Goal: Navigation & Orientation: Find specific page/section

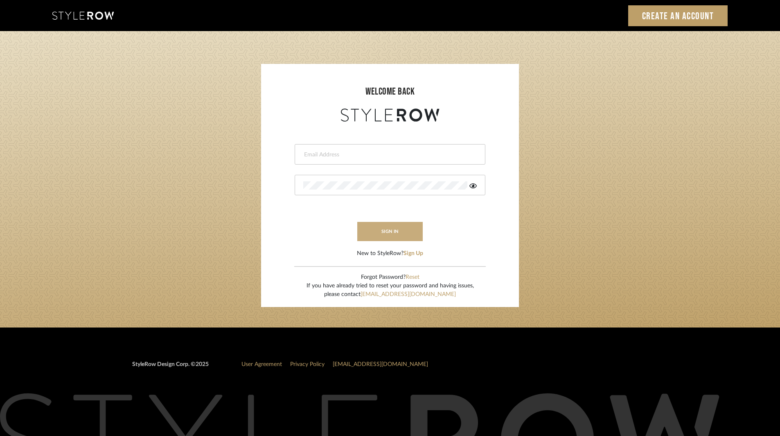
type input "ksears@morgantewilson.com"
click at [390, 227] on button "sign in" at bounding box center [389, 231] width 65 height 19
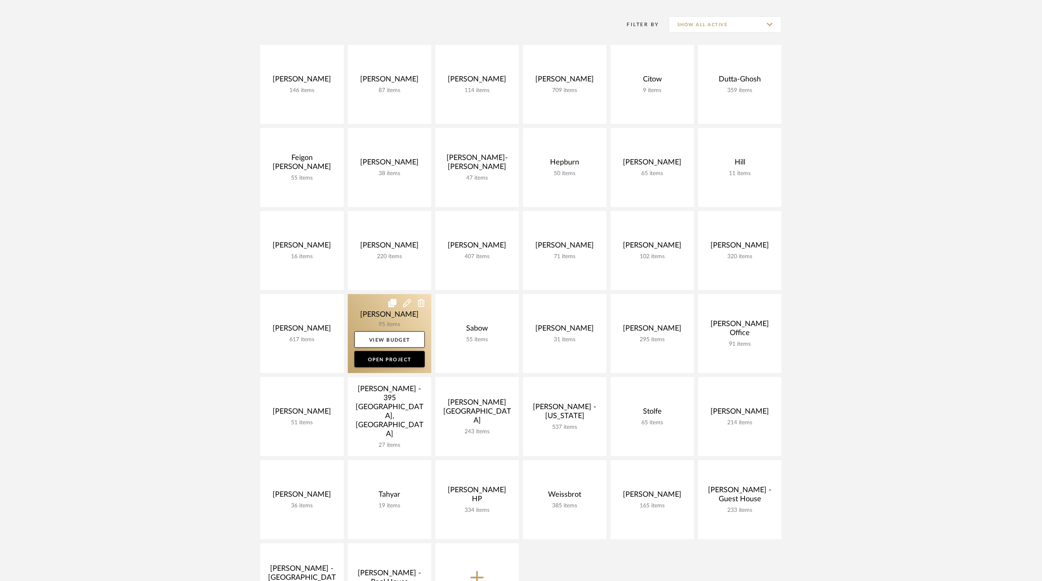
scroll to position [164, 0]
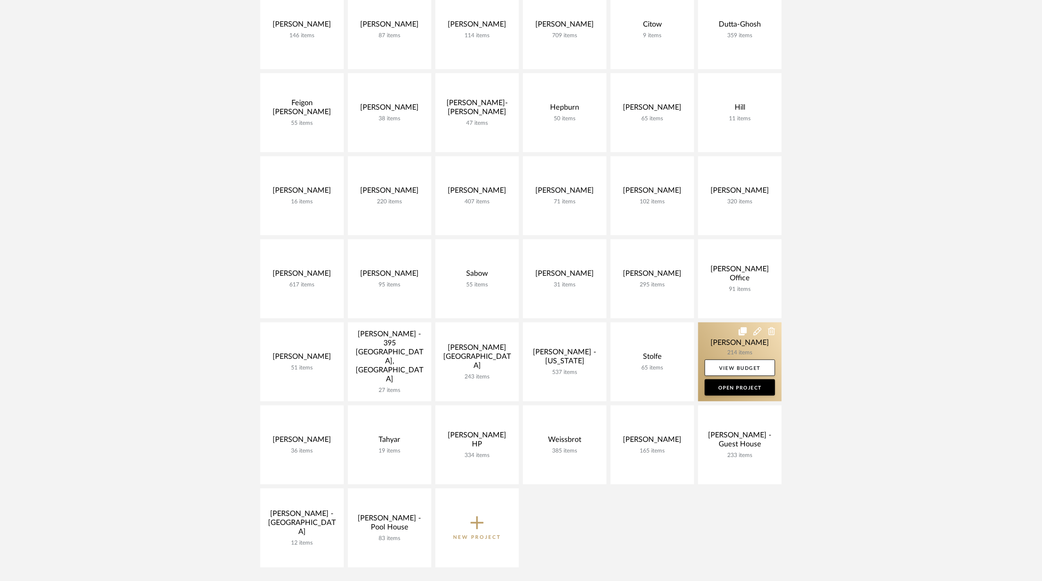
click at [719, 344] on link at bounding box center [739, 361] width 83 height 79
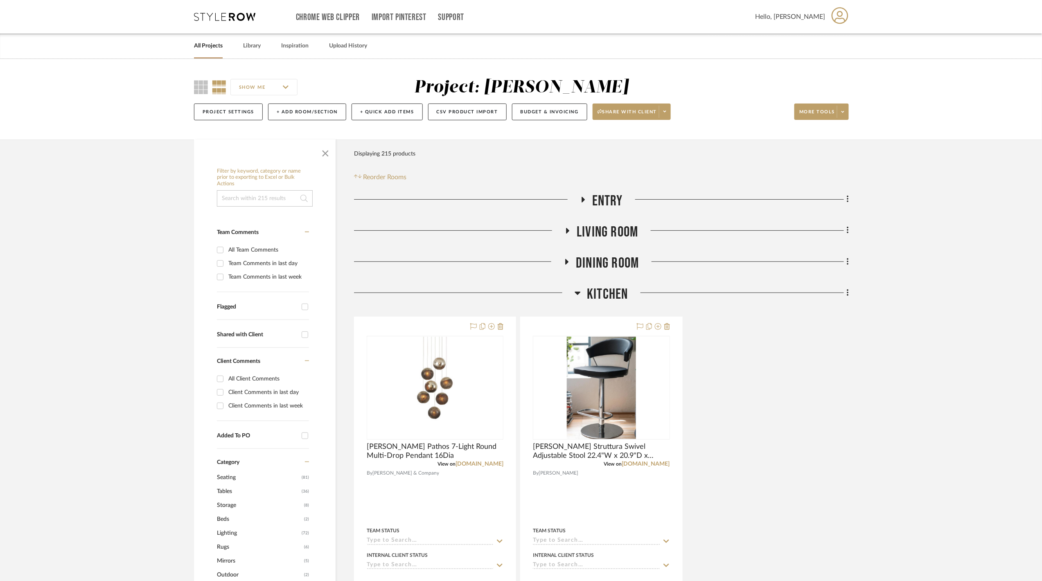
click at [208, 47] on link "All Projects" at bounding box center [208, 46] width 29 height 11
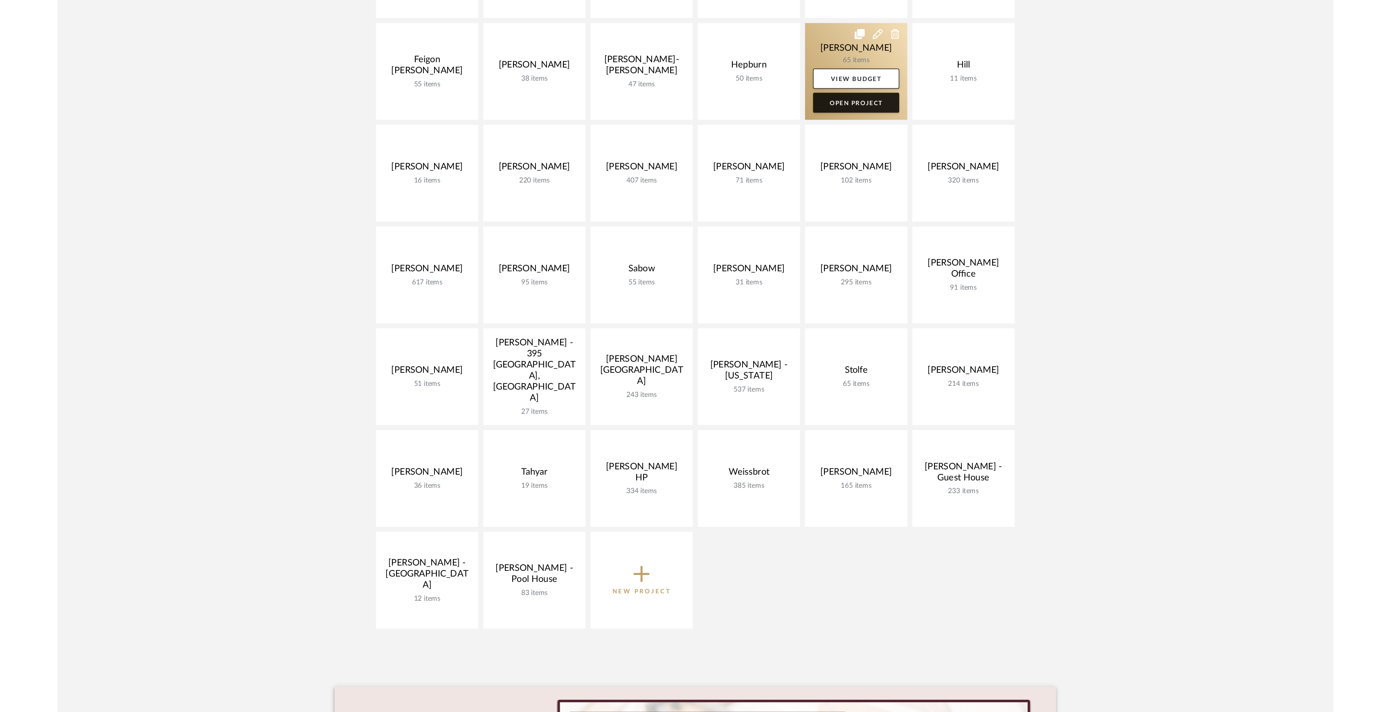
scroll to position [273, 0]
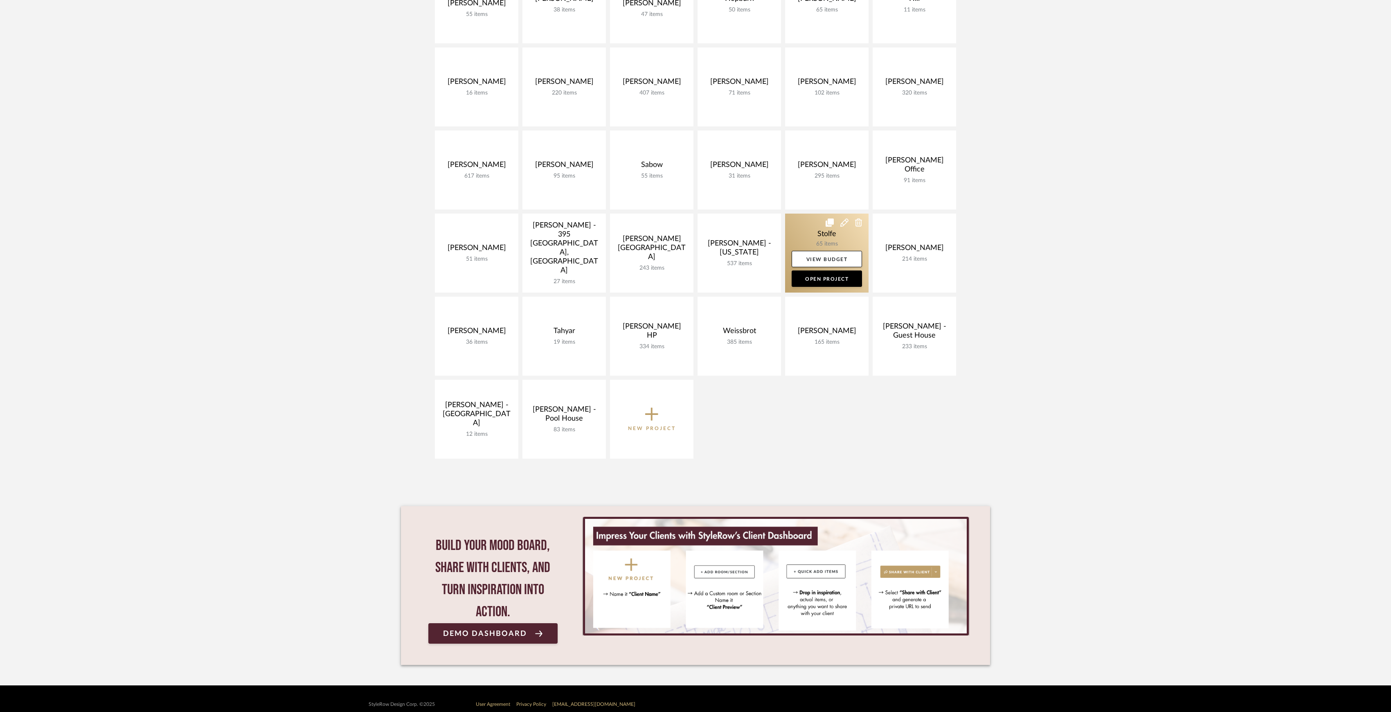
click at [818, 243] on link at bounding box center [826, 253] width 83 height 79
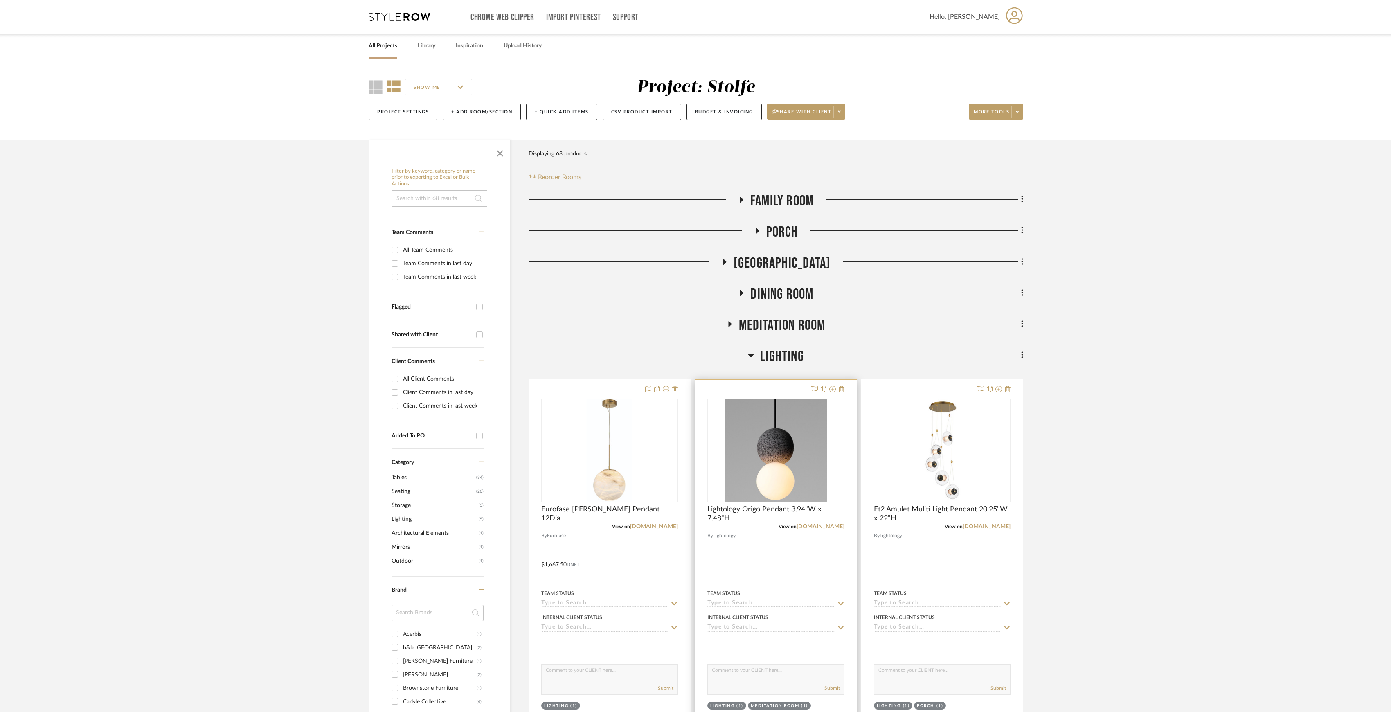
click at [828, 529] on div "View on lightology.com" at bounding box center [775, 526] width 137 height 7
click at [828, 528] on link "lightology.com" at bounding box center [821, 527] width 48 height 6
drag, startPoint x: 1163, startPoint y: 410, endPoint x: 1131, endPoint y: 395, distance: 34.8
click at [1047, 410] on project-details-page "SHOW ME Project: Stolfe Project Settings + Add Room/Section + Quick Add Items C…" at bounding box center [695, 615] width 1391 height 1112
